Goal: Task Accomplishment & Management: Complete application form

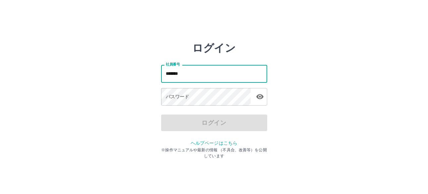
type input "*******"
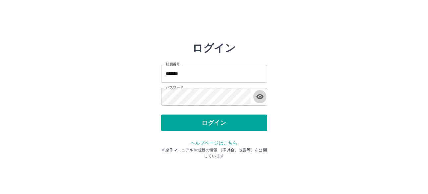
click at [253, 90] on button "button" at bounding box center [259, 96] width 13 height 13
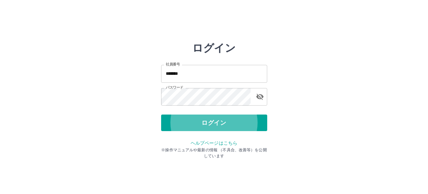
click at [161, 115] on button "ログイン" at bounding box center [214, 123] width 106 height 17
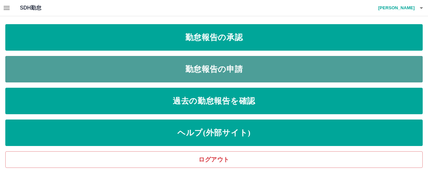
click at [159, 66] on link "勤怠報告の申請" at bounding box center [213, 69] width 417 height 27
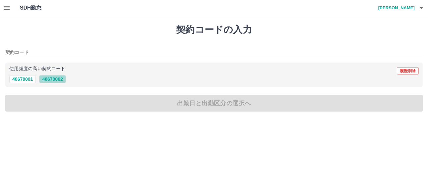
click at [57, 77] on button "40670002" at bounding box center [52, 79] width 27 height 8
type input "********"
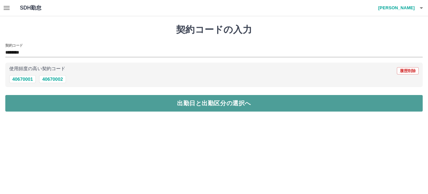
click at [72, 103] on button "出勤日と出勤区分の選択へ" at bounding box center [213, 103] width 417 height 17
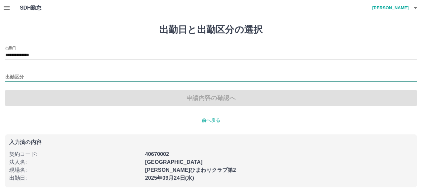
click at [64, 77] on input "出勤区分" at bounding box center [210, 77] width 411 height 8
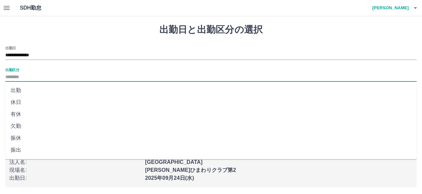
click at [33, 94] on li "出勤" at bounding box center [210, 90] width 411 height 12
type input "**"
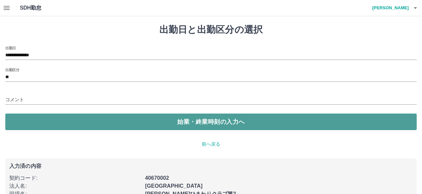
click at [65, 120] on button "始業・終業時刻の入力へ" at bounding box center [210, 122] width 411 height 17
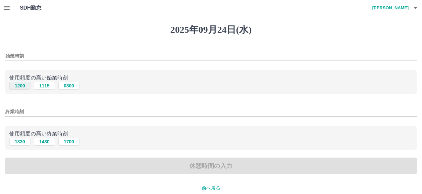
click at [25, 88] on button "1200" at bounding box center [19, 86] width 21 height 8
type input "****"
click at [22, 143] on button "1830" at bounding box center [19, 142] width 21 height 8
type input "****"
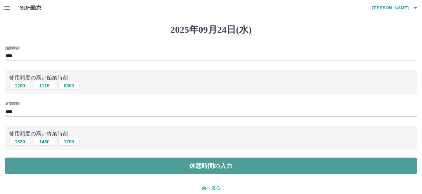
click at [39, 161] on button "休憩時間の入力" at bounding box center [210, 166] width 411 height 17
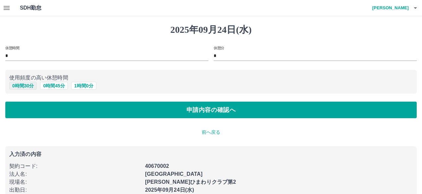
click at [21, 88] on button "0 時間 30 分" at bounding box center [22, 86] width 27 height 8
type input "**"
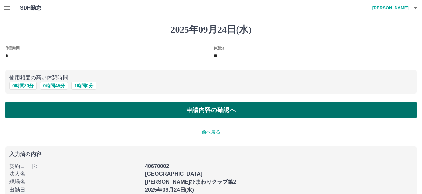
click at [59, 116] on button "申請内容の確認へ" at bounding box center [210, 110] width 411 height 17
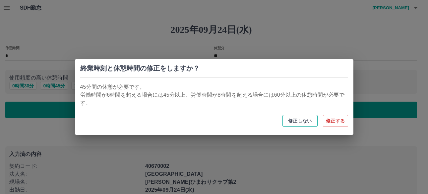
click at [294, 122] on button "修正しない" at bounding box center [299, 121] width 35 height 12
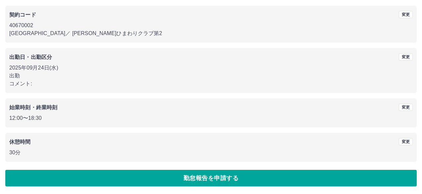
scroll to position [54, 0]
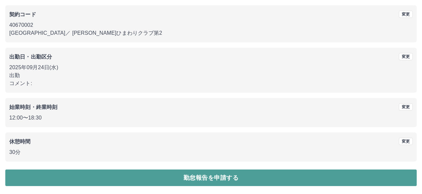
click at [223, 179] on button "勤怠報告を申請する" at bounding box center [210, 178] width 411 height 17
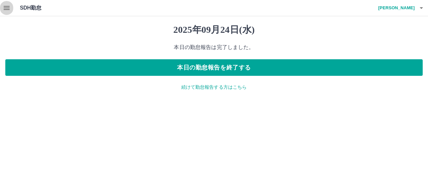
click at [4, 9] on icon "button" at bounding box center [7, 8] width 8 height 8
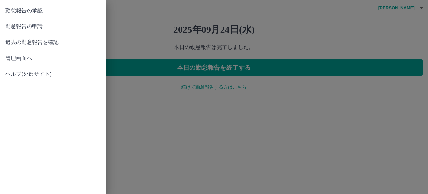
click at [9, 12] on span "勤怠報告の承認" at bounding box center [52, 11] width 95 height 8
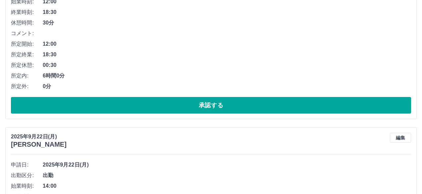
scroll to position [331, 0]
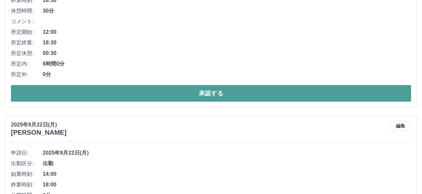
click at [138, 90] on button "承認する" at bounding box center [211, 93] width 400 height 17
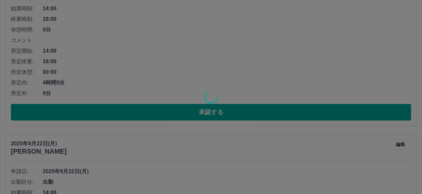
scroll to position [312, 0]
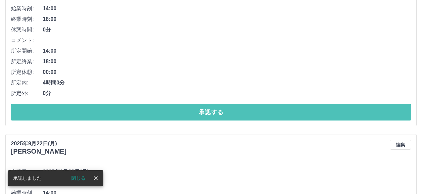
click at [142, 113] on button "承認する" at bounding box center [211, 112] width 400 height 17
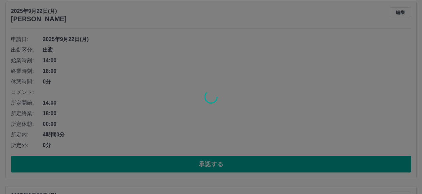
scroll to position [544, 0]
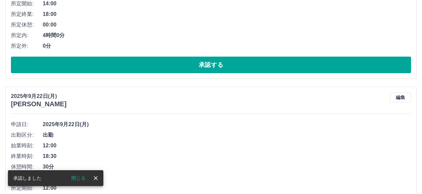
click at [144, 64] on button "承認する" at bounding box center [211, 65] width 400 height 17
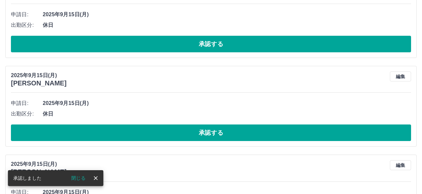
scroll to position [374, 0]
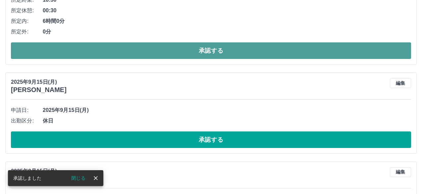
click at [146, 53] on button "承認する" at bounding box center [211, 50] width 400 height 17
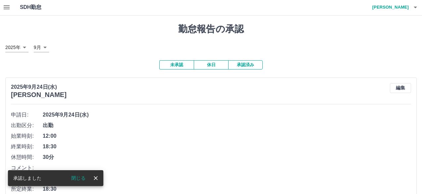
scroll to position [0, 0]
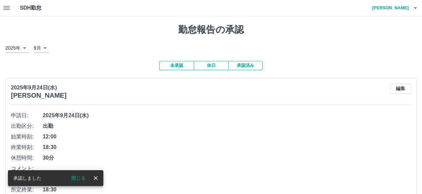
click at [238, 67] on button "承認済み" at bounding box center [245, 65] width 34 height 9
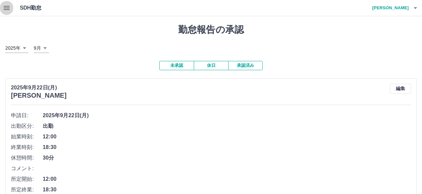
click at [10, 10] on icon "button" at bounding box center [7, 8] width 8 height 8
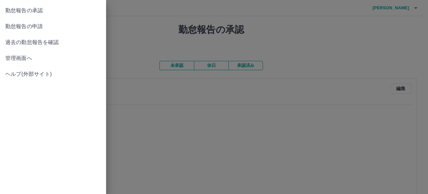
click at [142, 50] on div at bounding box center [214, 97] width 428 height 194
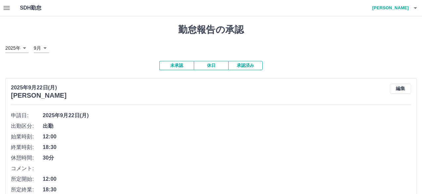
click at [176, 68] on button "未承認" at bounding box center [176, 65] width 34 height 9
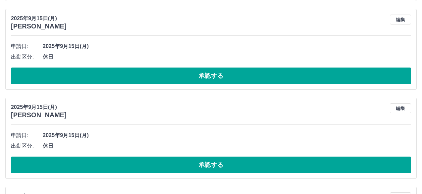
scroll to position [265, 0]
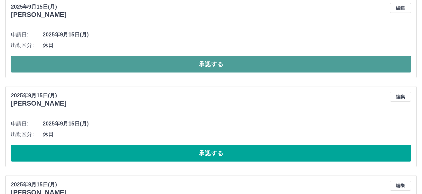
click at [125, 69] on button "承認する" at bounding box center [211, 64] width 400 height 17
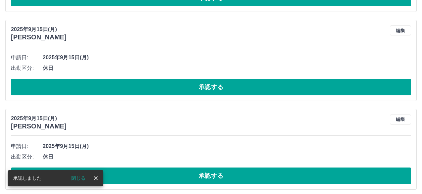
scroll to position [242, 0]
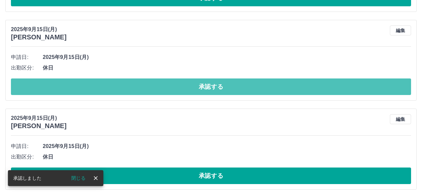
click at [122, 86] on button "承認する" at bounding box center [211, 87] width 400 height 17
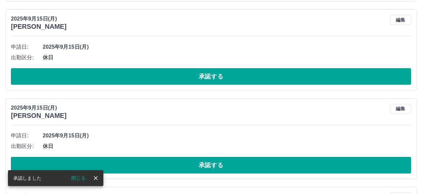
scroll to position [253, 0]
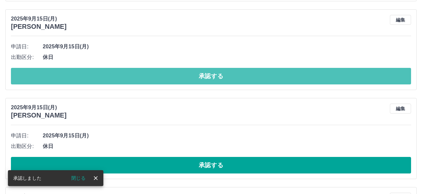
click at [125, 78] on button "承認する" at bounding box center [211, 76] width 400 height 17
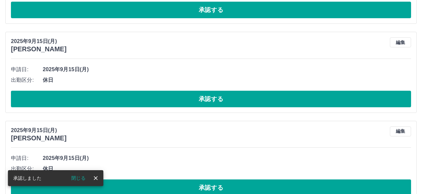
scroll to position [231, 0]
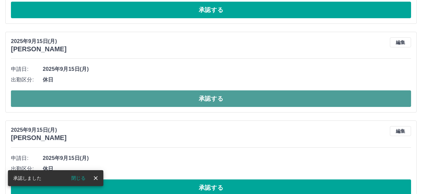
click at [136, 99] on button "承認する" at bounding box center [211, 98] width 400 height 17
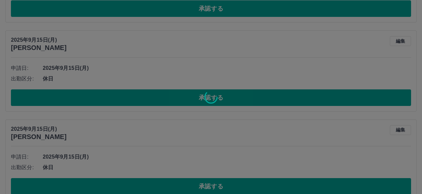
scroll to position [330, 0]
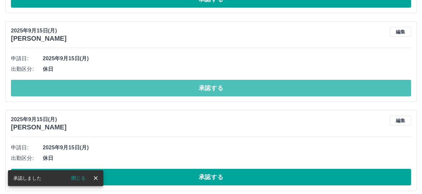
click at [134, 92] on button "承認する" at bounding box center [211, 88] width 400 height 17
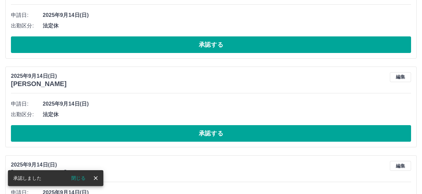
scroll to position [285, 0]
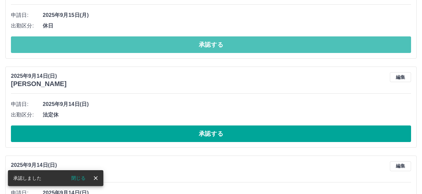
click at [145, 48] on button "承認する" at bounding box center [211, 44] width 400 height 17
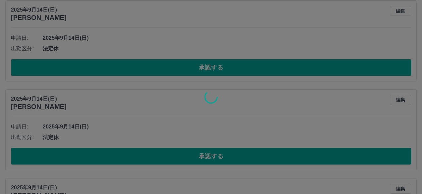
scroll to position [262, 0]
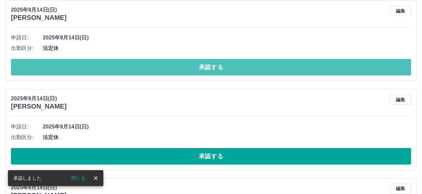
click at [151, 65] on button "承認する" at bounding box center [211, 67] width 400 height 17
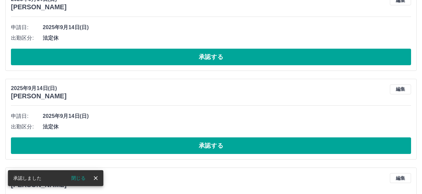
scroll to position [273, 0]
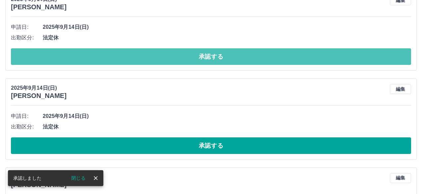
click at [151, 62] on button "承認する" at bounding box center [211, 56] width 400 height 17
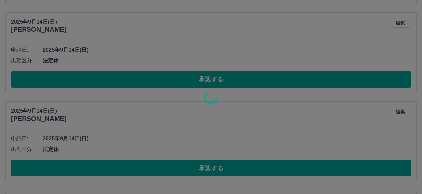
scroll to position [250, 0]
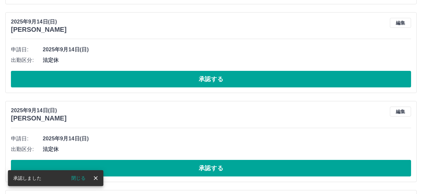
click at [151, 79] on button "承認する" at bounding box center [211, 79] width 400 height 17
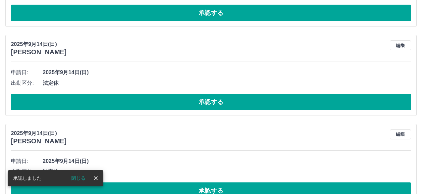
scroll to position [228, 0]
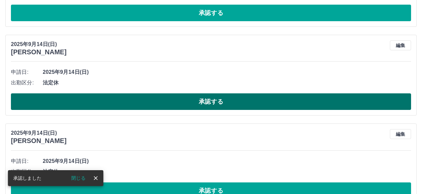
click at [159, 97] on button "承認する" at bounding box center [211, 101] width 400 height 17
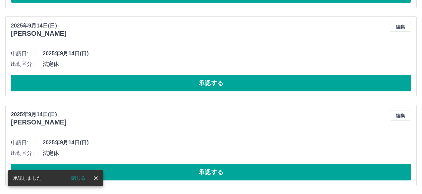
scroll to position [238, 0]
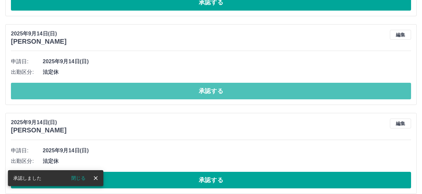
click at [159, 97] on button "承認する" at bounding box center [211, 91] width 400 height 17
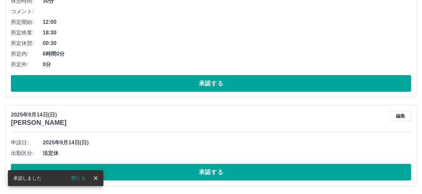
scroll to position [158, 0]
click at [189, 173] on button "承認する" at bounding box center [211, 172] width 400 height 17
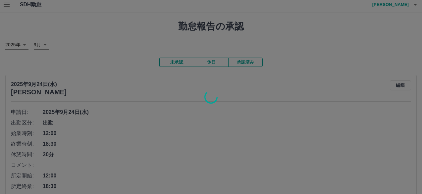
scroll to position [0, 0]
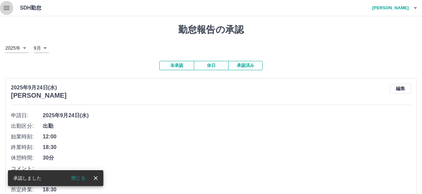
click at [7, 11] on icon "button" at bounding box center [7, 8] width 8 height 8
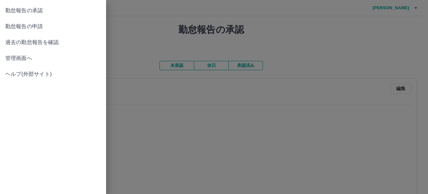
click at [27, 59] on span "管理画面へ" at bounding box center [52, 58] width 95 height 8
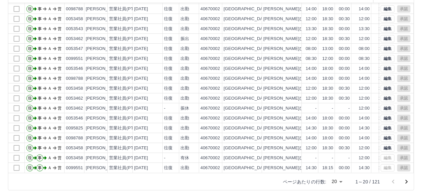
scroll to position [86, 0]
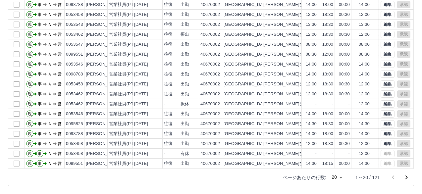
click at [406, 177] on icon "次のページへ" at bounding box center [407, 178] width 8 height 8
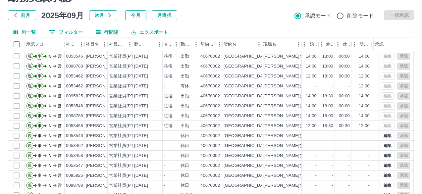
scroll to position [0, 0]
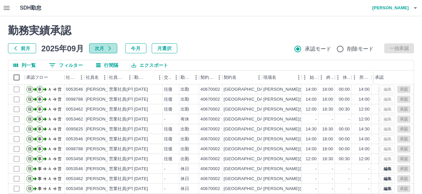
click at [98, 50] on button "次月" at bounding box center [103, 48] width 28 height 10
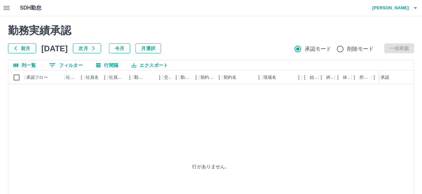
click at [23, 49] on button "前月" at bounding box center [22, 48] width 28 height 10
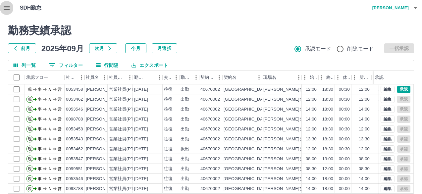
click at [10, 8] on icon "button" at bounding box center [7, 8] width 8 height 8
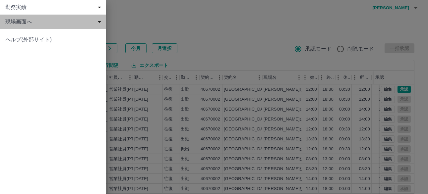
click at [16, 24] on span "現場画面へ" at bounding box center [54, 22] width 98 height 8
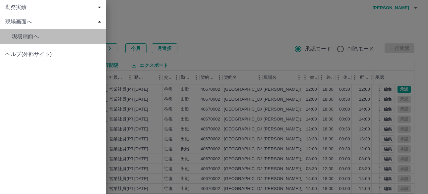
click at [21, 39] on span "現場画面へ" at bounding box center [56, 36] width 89 height 8
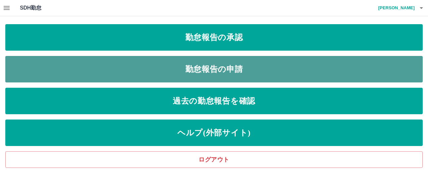
click at [90, 70] on link "勤怠報告の申請" at bounding box center [213, 69] width 417 height 27
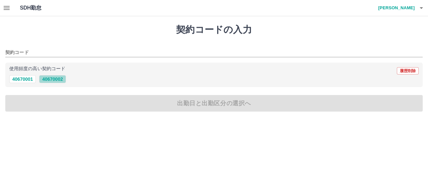
click at [55, 79] on button "40670002" at bounding box center [52, 79] width 27 height 8
type input "********"
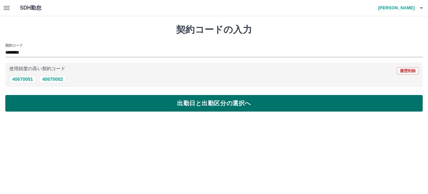
click at [59, 103] on button "出勤日と出勤区分の選択へ" at bounding box center [213, 103] width 417 height 17
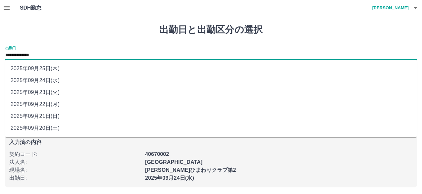
click at [63, 55] on input "**********" at bounding box center [210, 55] width 411 height 8
click at [60, 68] on li "2025年09月25日(木)" at bounding box center [210, 69] width 411 height 12
type input "**********"
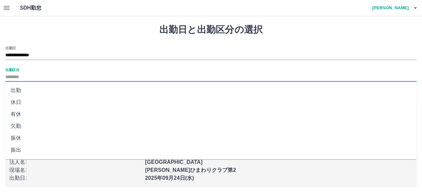
click at [60, 73] on input "出勤区分" at bounding box center [210, 77] width 411 height 8
click at [29, 140] on li "振休" at bounding box center [210, 138] width 411 height 12
type input "**"
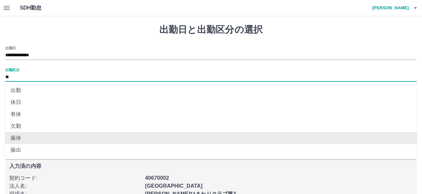
click at [33, 79] on input "**" at bounding box center [210, 77] width 411 height 8
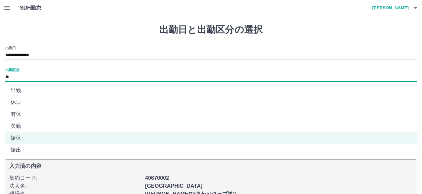
click at [44, 75] on input "**" at bounding box center [210, 77] width 411 height 8
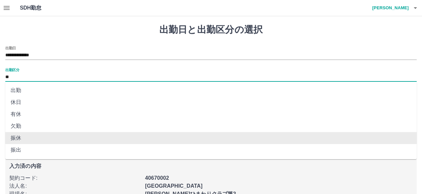
click at [31, 139] on li "振休" at bounding box center [210, 138] width 411 height 12
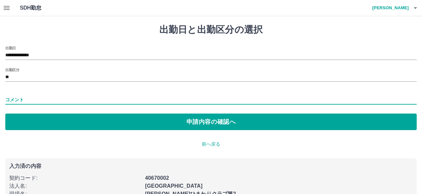
click at [31, 101] on input "コメント" at bounding box center [210, 100] width 411 height 10
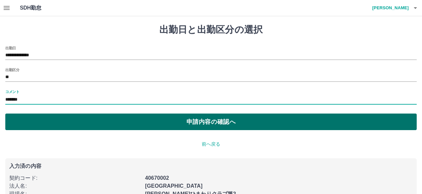
type input "*******"
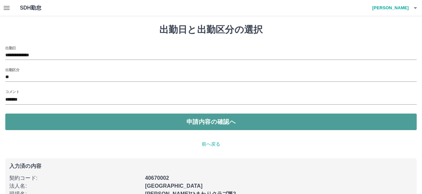
click at [81, 122] on button "申請内容の確認へ" at bounding box center [210, 122] width 411 height 17
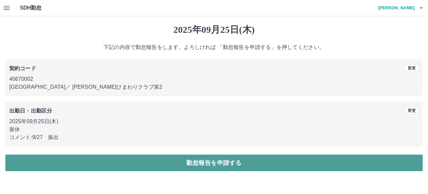
click at [140, 166] on button "勤怠報告を申請する" at bounding box center [213, 163] width 417 height 17
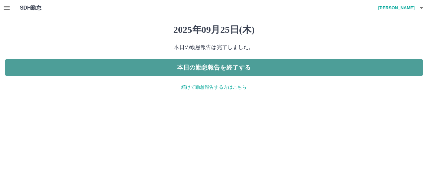
click at [184, 67] on button "本日の勤怠報告を終了する" at bounding box center [213, 67] width 417 height 17
